Goal: Task Accomplishment & Management: Manage account settings

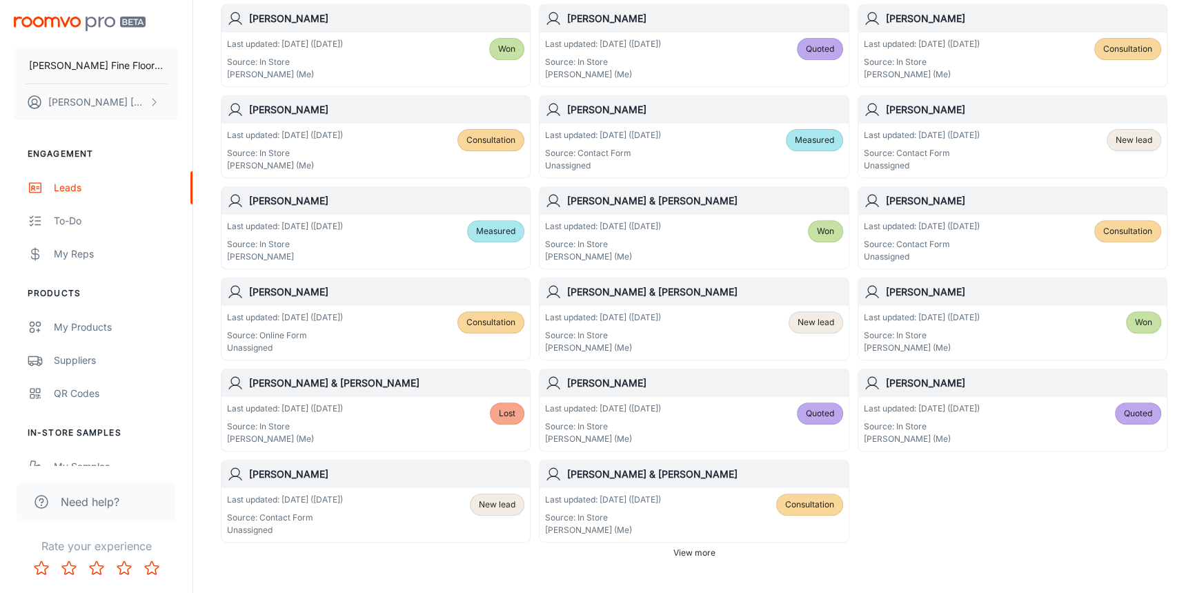
scroll to position [726, 0]
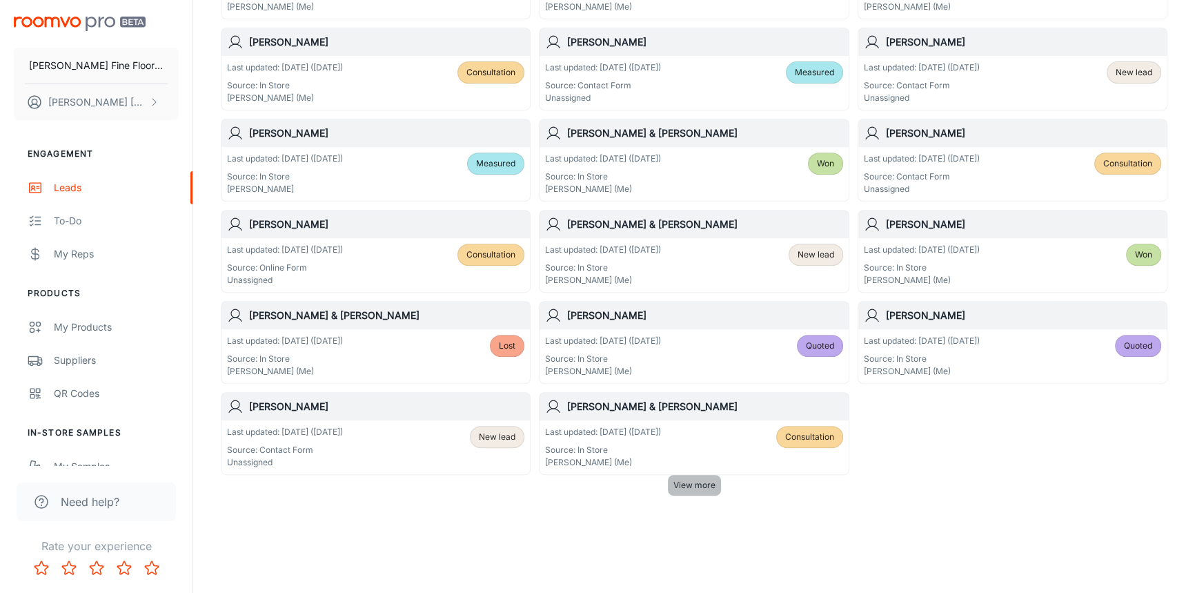
click at [691, 479] on span "View more" at bounding box center [694, 485] width 42 height 12
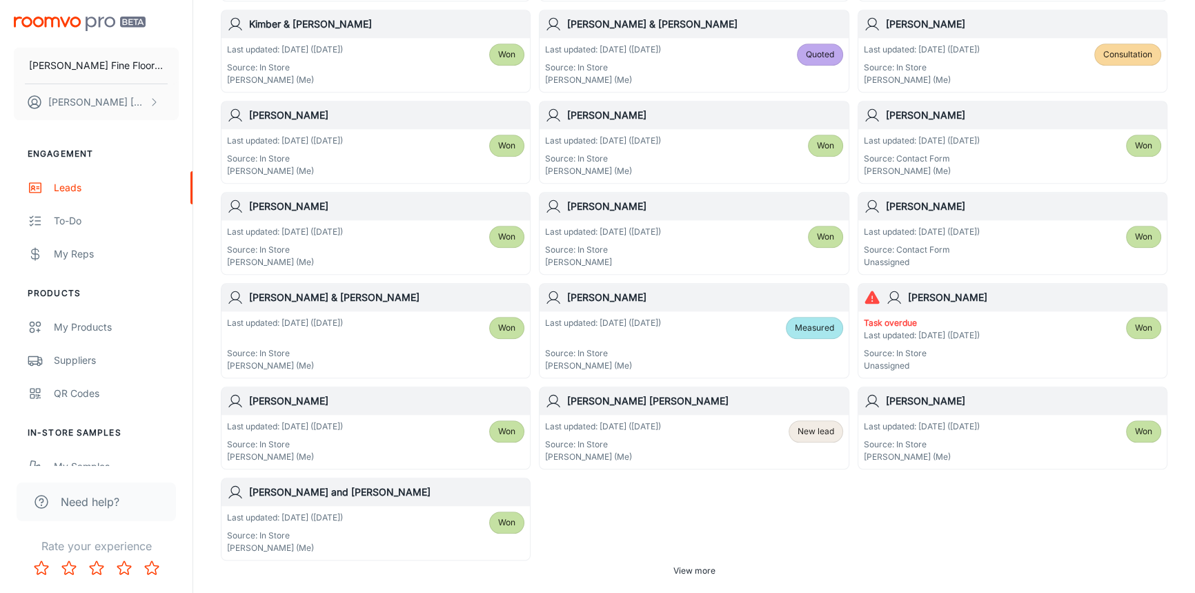
scroll to position [1729, 0]
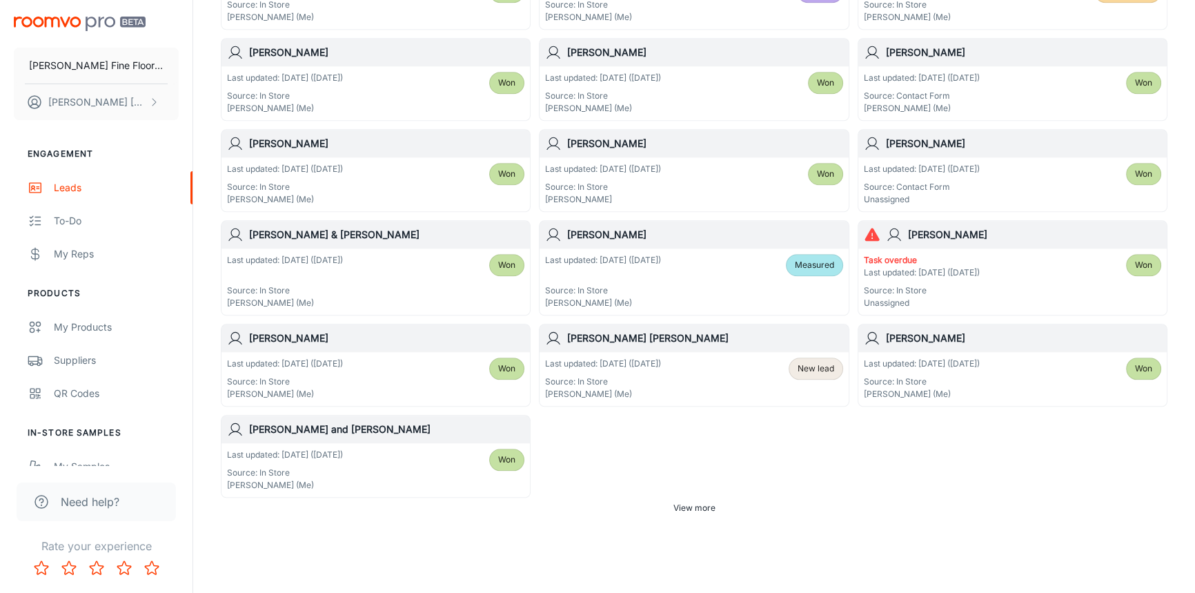
click at [676, 503] on span "View more" at bounding box center [694, 507] width 42 height 12
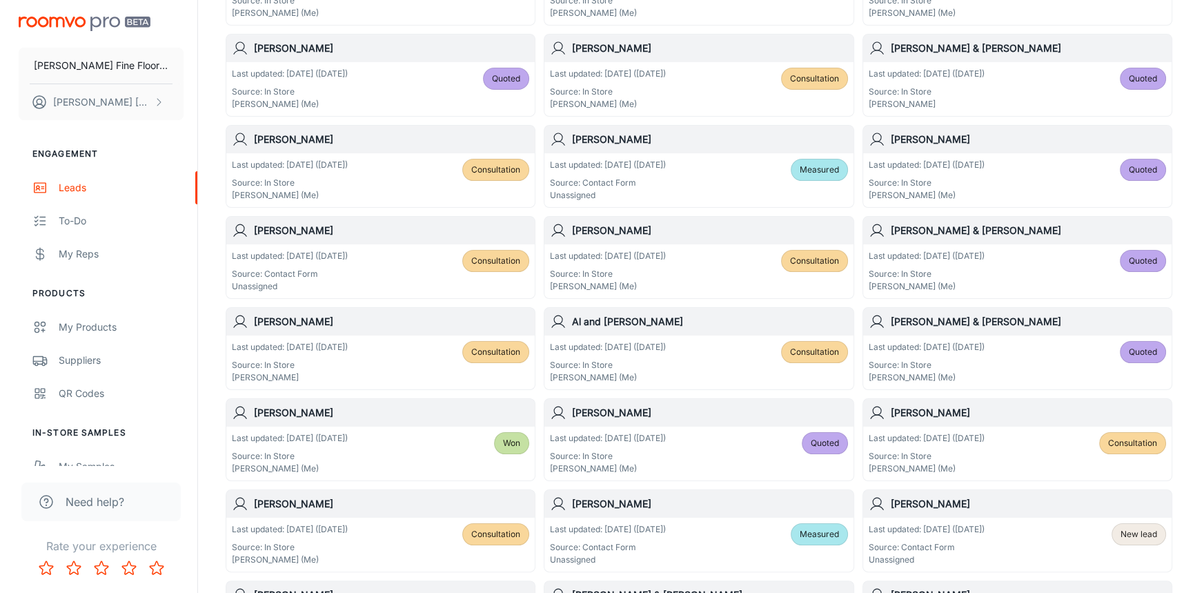
scroll to position [0, 0]
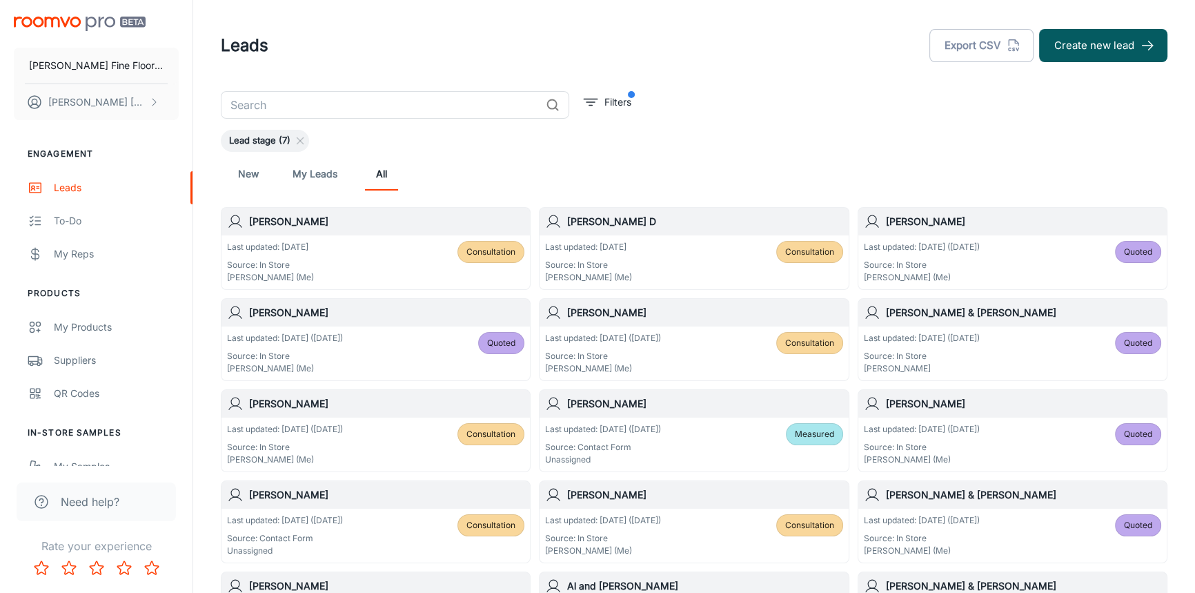
click at [324, 104] on input "text" at bounding box center [380, 105] width 319 height 28
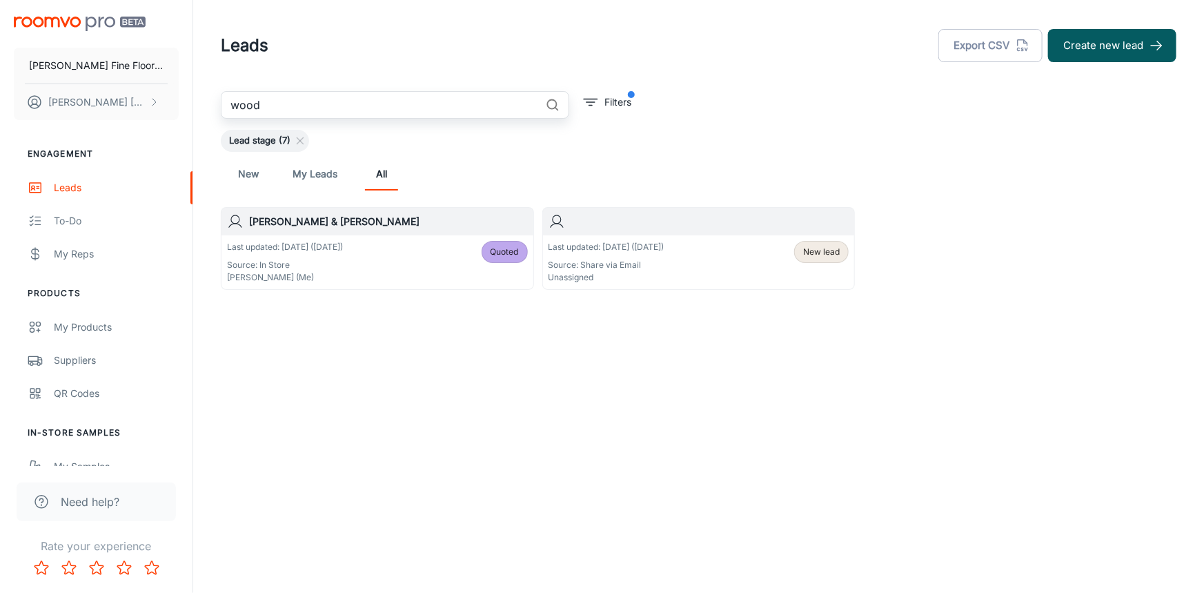
type input "wood"
click at [395, 232] on div "[PERSON_NAME] & [PERSON_NAME]" at bounding box center [377, 222] width 312 height 28
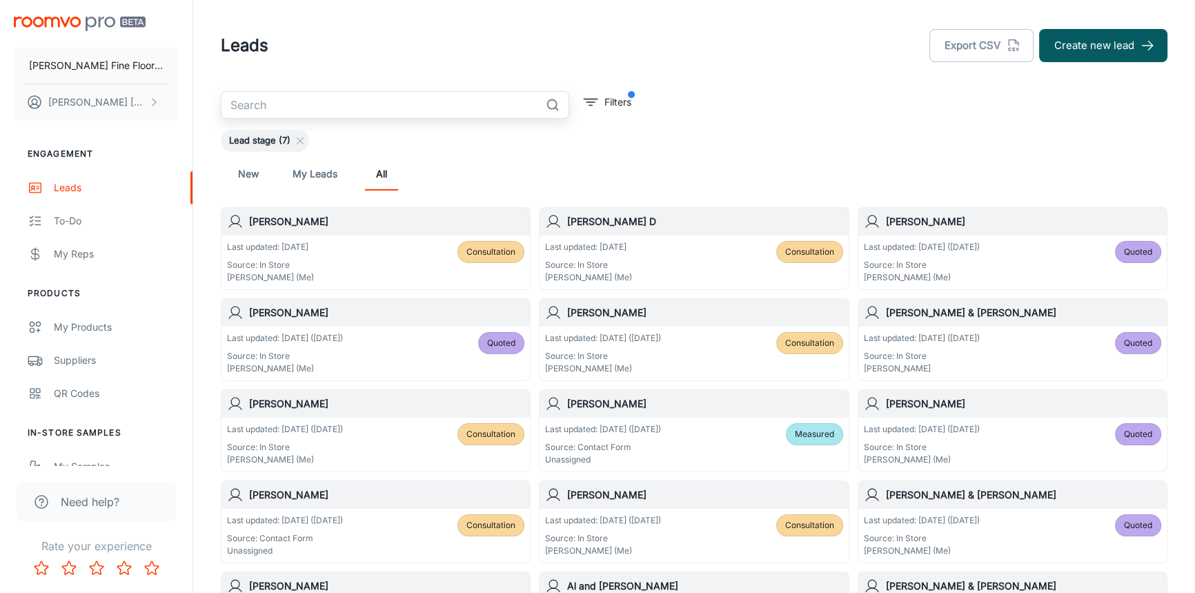
click at [333, 108] on input "text" at bounding box center [380, 105] width 319 height 28
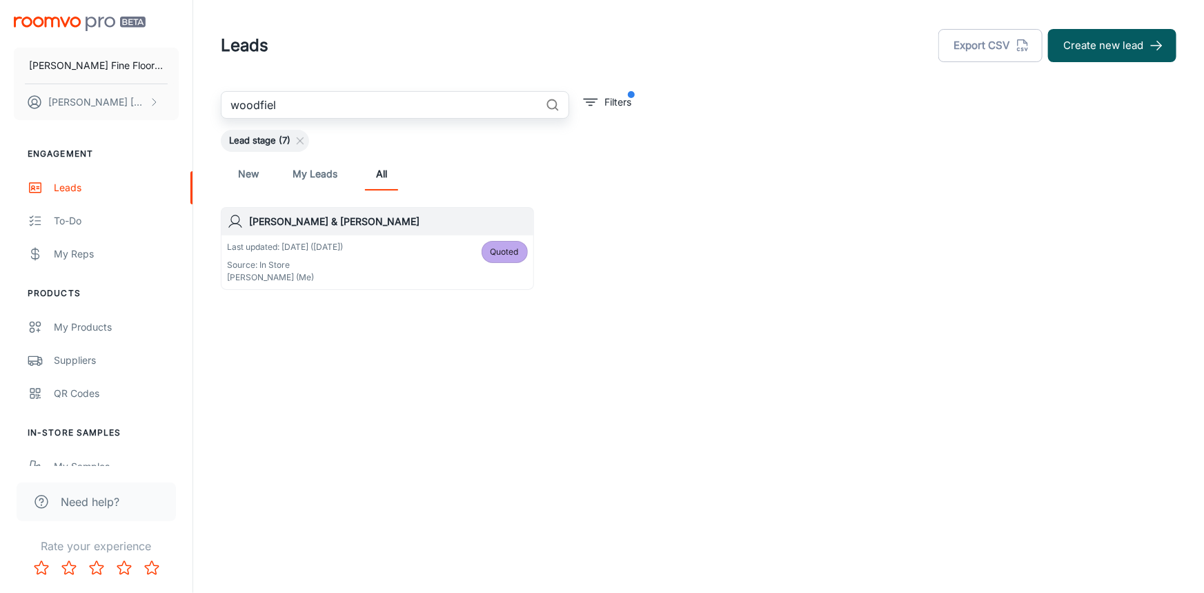
type input "woodfiel"
click at [310, 235] on div "Last updated: [DATE] ([DATE]) Source: In Store [PERSON_NAME] (Me) Quoted" at bounding box center [377, 262] width 312 height 54
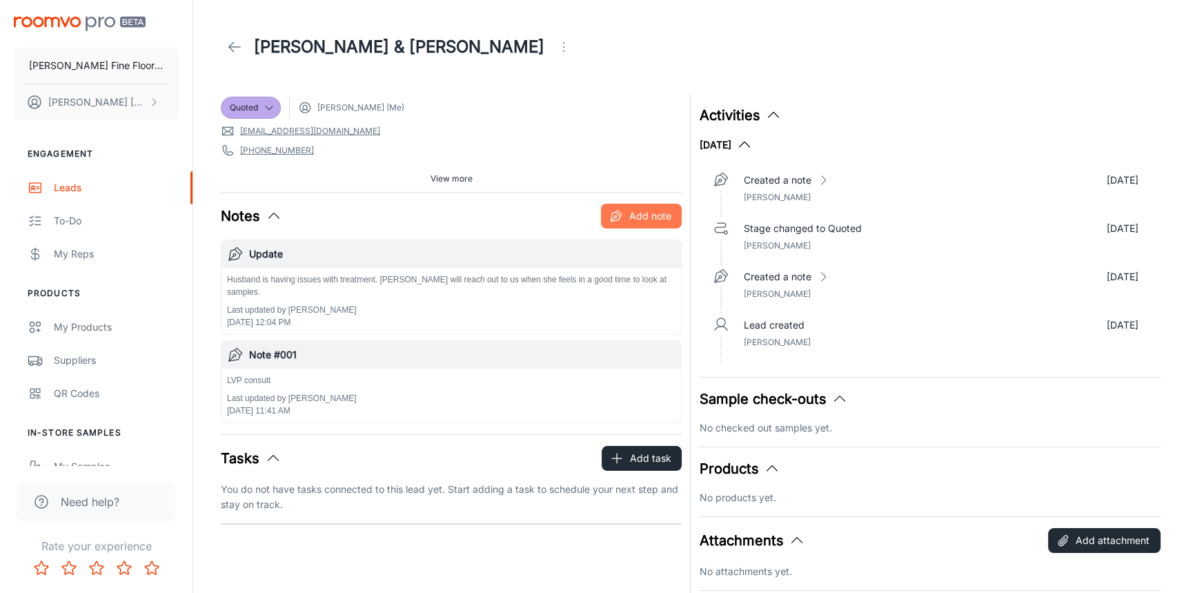
click at [639, 221] on button "Add note" at bounding box center [641, 215] width 81 height 25
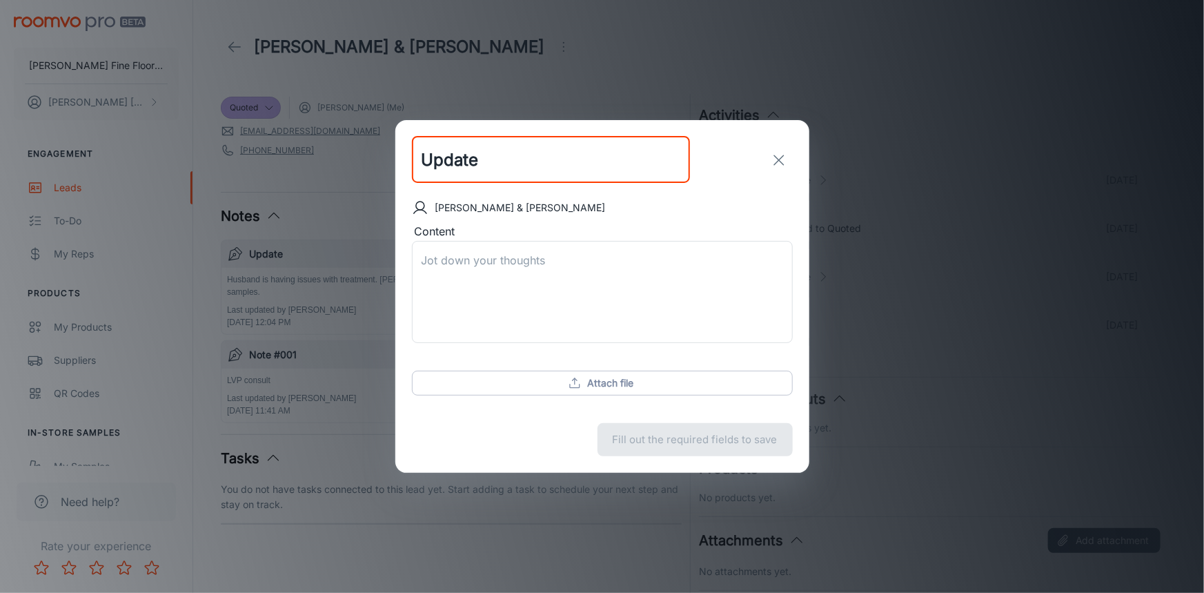
type input "Update"
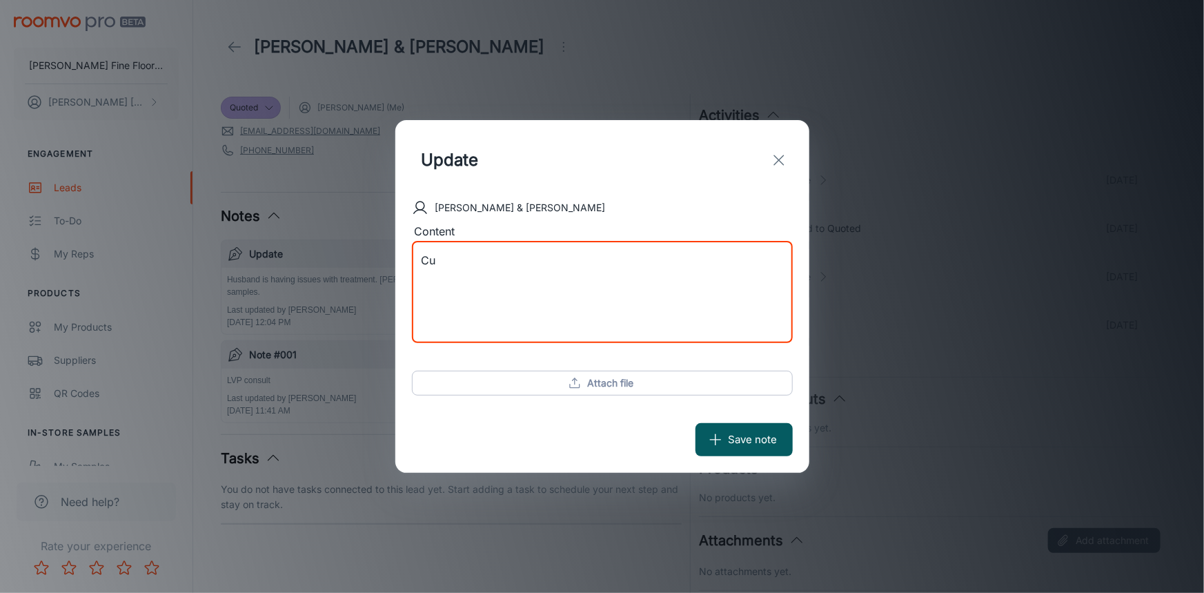
type textarea "C"
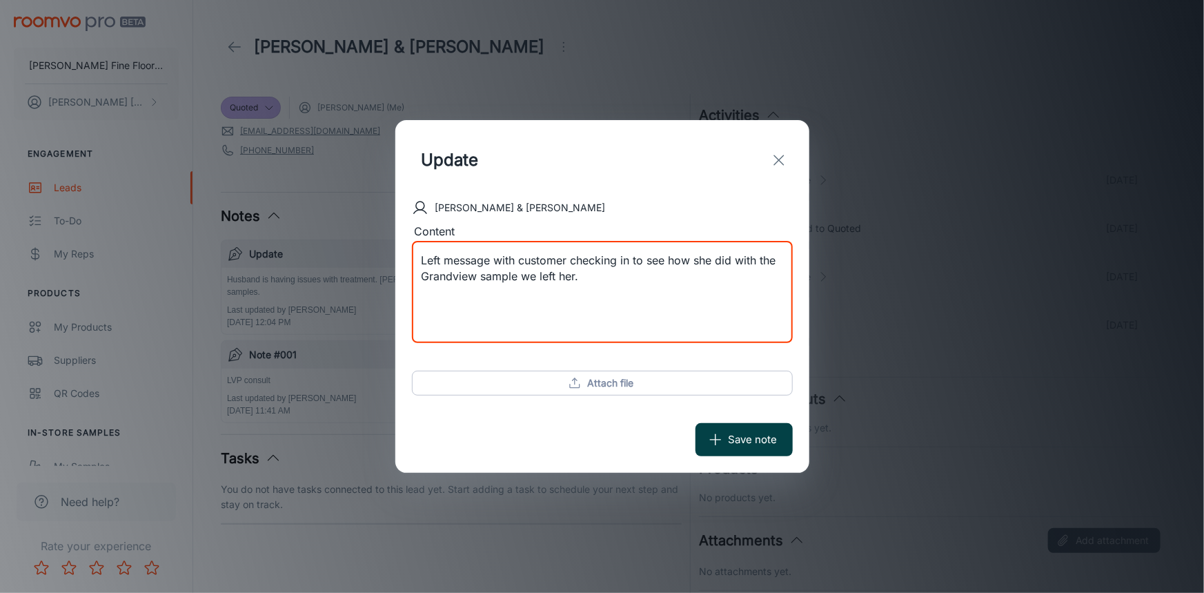
type textarea "Left message with customer checking in to see how she did with the Grandview sa…"
click at [751, 446] on button "Save note" at bounding box center [743, 439] width 97 height 33
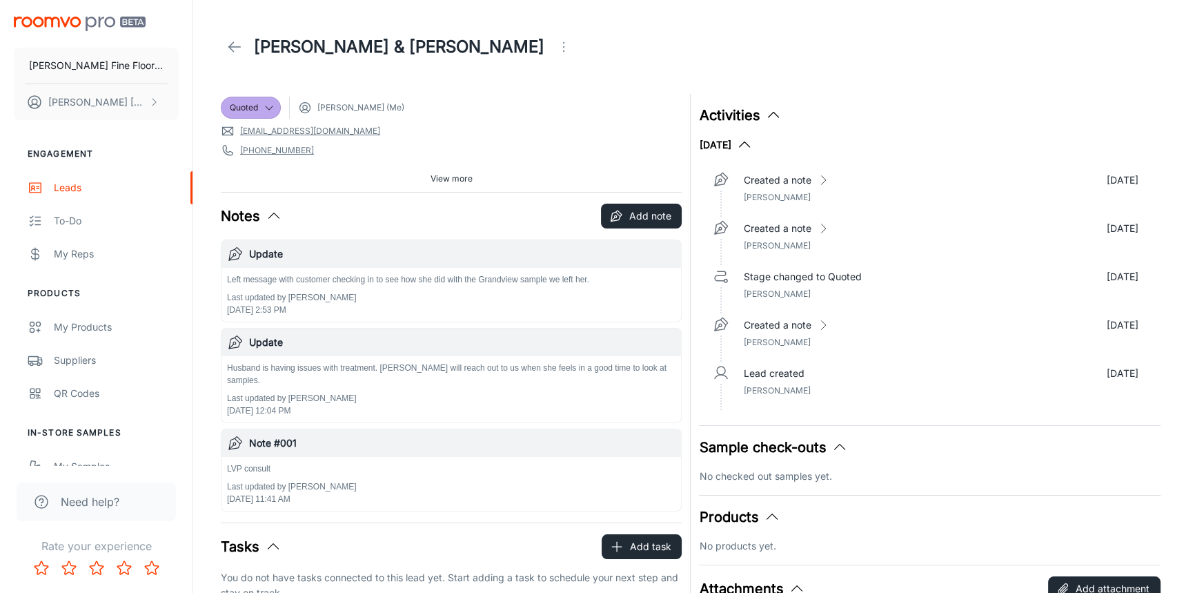
click at [230, 50] on icon at bounding box center [234, 47] width 17 height 17
